Goal: Navigation & Orientation: Understand site structure

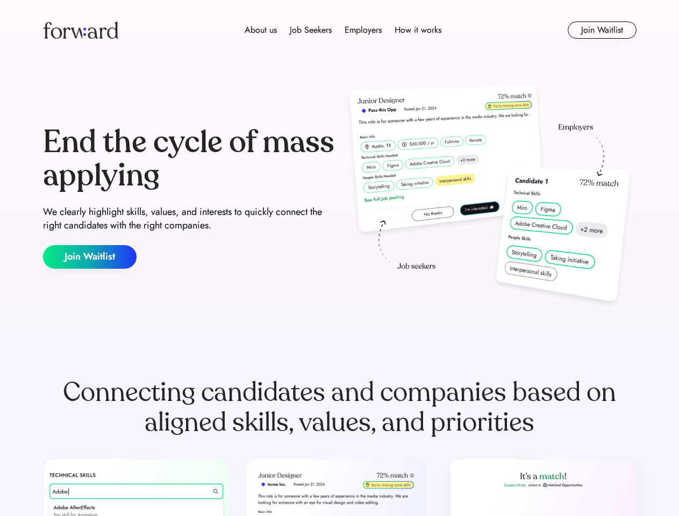
click at [339, 258] on div "End the cycle of mass applying We clearly highlight skills, values, and interes…" at bounding box center [339, 197] width 593 height 231
click at [340, 30] on div "About us Job Seekers Employers How it works" at bounding box center [342, 30] width 423 height 13
click at [81, 30] on img at bounding box center [80, 29] width 75 height 17
click at [343, 30] on div "About us Job Seekers Employers How it works" at bounding box center [342, 30] width 423 height 13
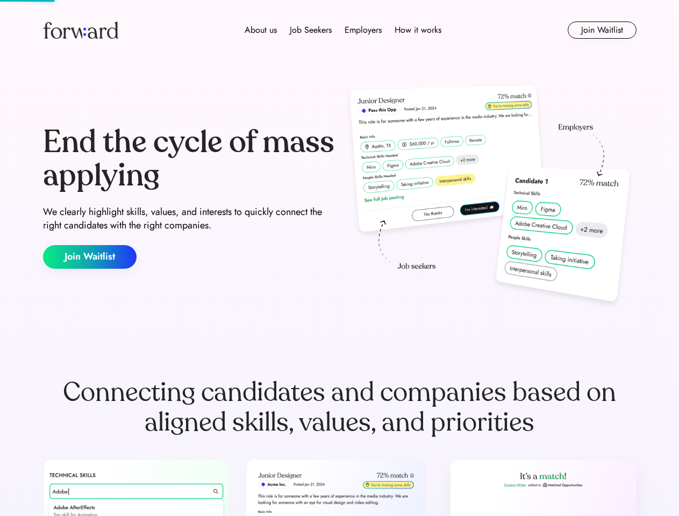
click at [261, 30] on div "About us" at bounding box center [260, 30] width 32 height 13
click at [311, 30] on div "Job Seekers" at bounding box center [311, 30] width 42 height 13
click at [363, 30] on div "Employers" at bounding box center [362, 30] width 37 height 13
click at [417, 30] on div "How it works" at bounding box center [417, 30] width 47 height 13
click at [601, 30] on button "Join Waitlist" at bounding box center [601, 29] width 69 height 17
